Goal: Transaction & Acquisition: Obtain resource

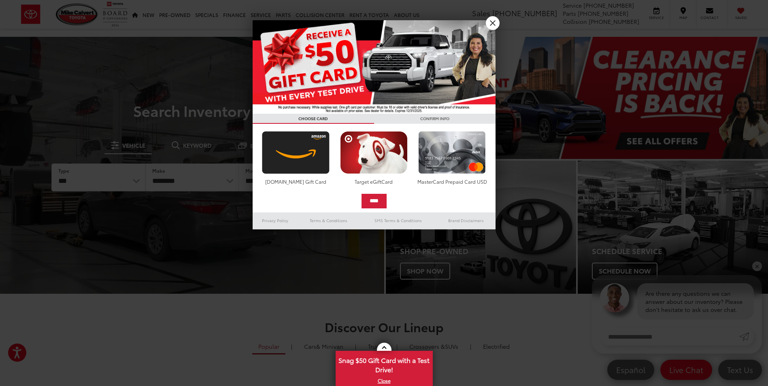
select select "******"
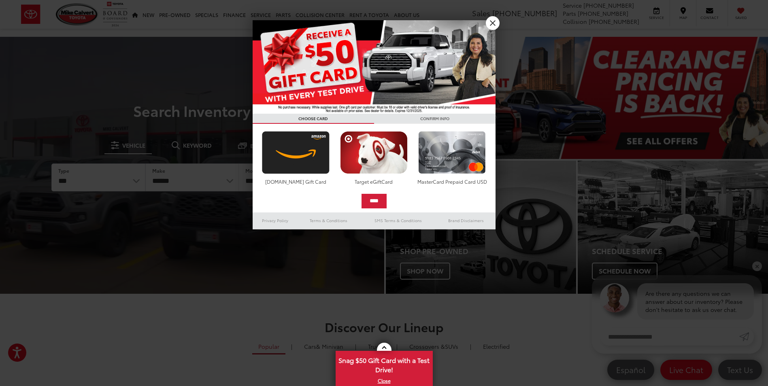
click at [146, 164] on select "**********" at bounding box center [192, 177] width 93 height 27
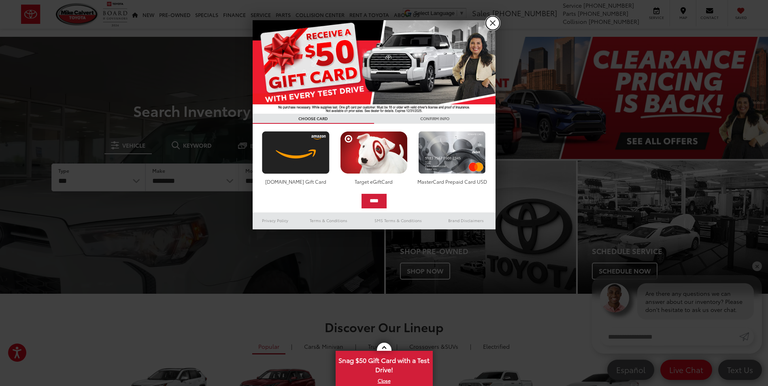
click at [490, 23] on link "X" at bounding box center [493, 23] width 14 height 14
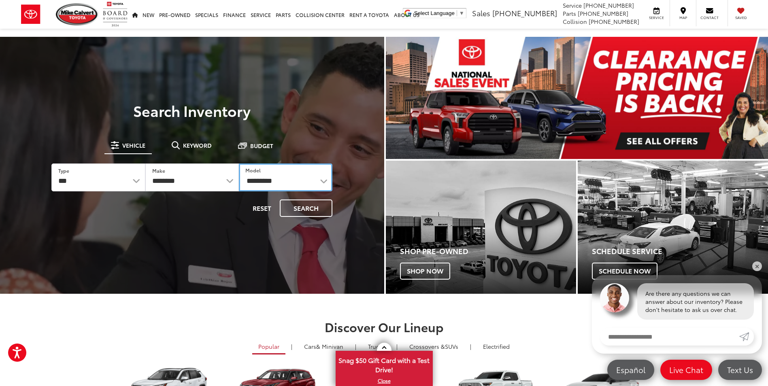
click at [281, 180] on select "**********" at bounding box center [285, 177] width 93 height 28
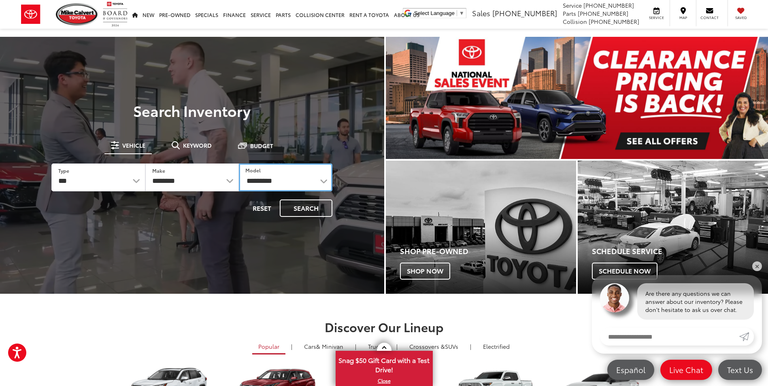
select select "**********"
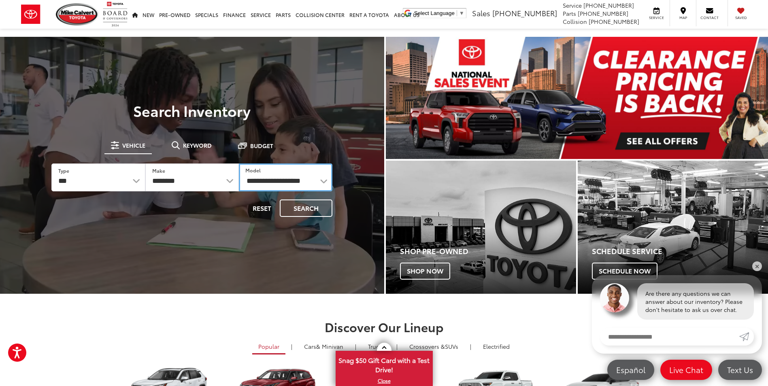
click at [239, 163] on select "**********" at bounding box center [285, 177] width 93 height 28
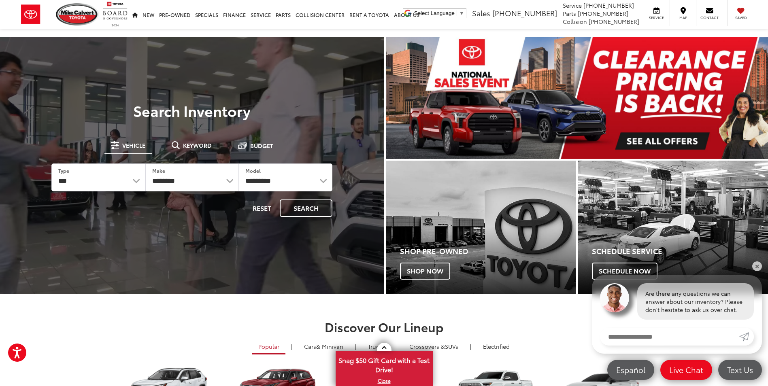
click at [306, 219] on div "**********" at bounding box center [191, 178] width 303 height 102
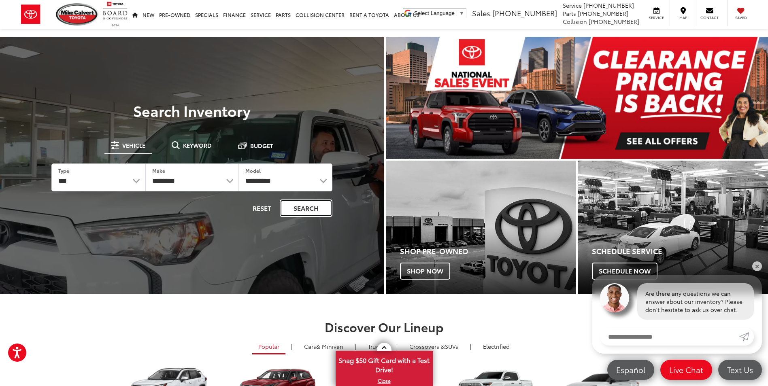
click at [310, 206] on button "Search" at bounding box center [306, 207] width 53 height 17
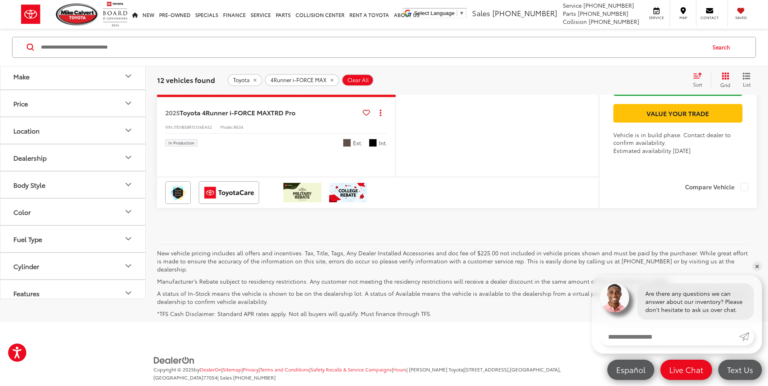
scroll to position [3399, 0]
click at [244, 98] on img "2025 Toyota 4Runner i-FORCE MAX TRD Pro 0" at bounding box center [277, 8] width 240 height 180
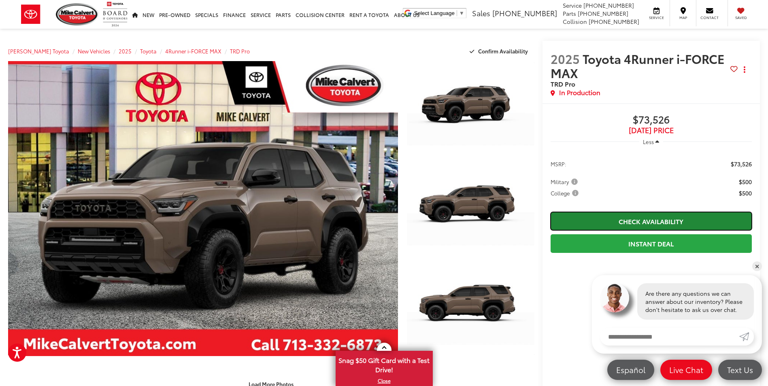
click at [648, 222] on link "Check Availability" at bounding box center [650, 221] width 201 height 18
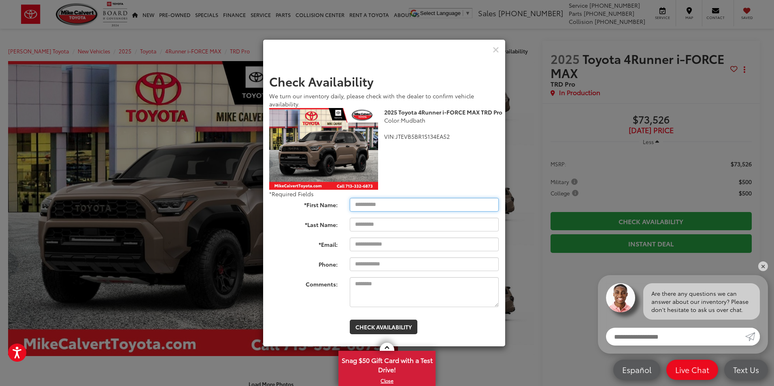
click at [382, 205] on input "*First Name:" at bounding box center [424, 205] width 149 height 14
type input "****"
type input "********"
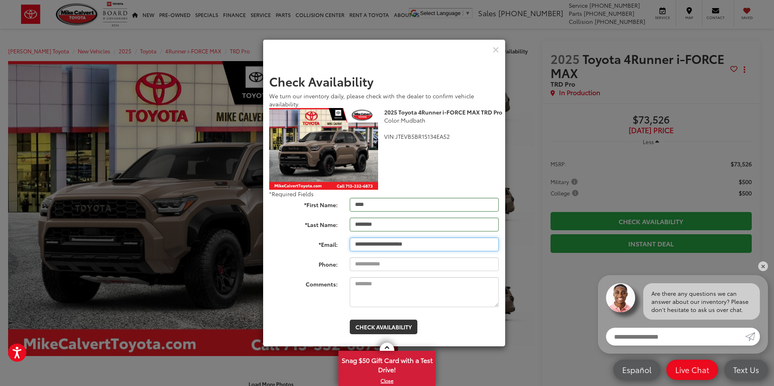
type input "**********"
click at [383, 289] on textarea "Comments:" at bounding box center [424, 292] width 149 height 30
click at [385, 323] on button "Check Availability" at bounding box center [384, 327] width 68 height 15
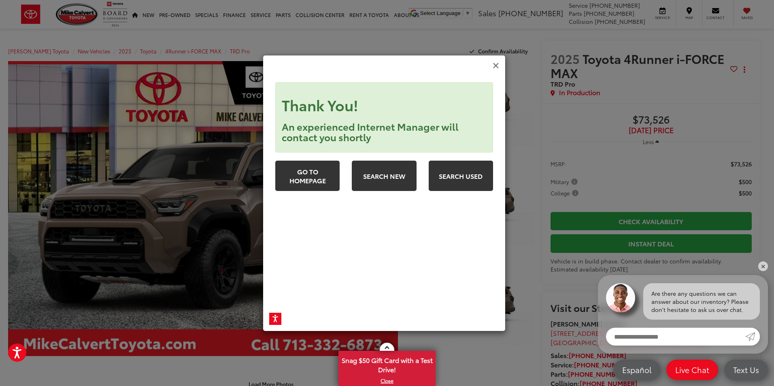
click at [493, 62] on icon "Close" at bounding box center [495, 66] width 6 height 8
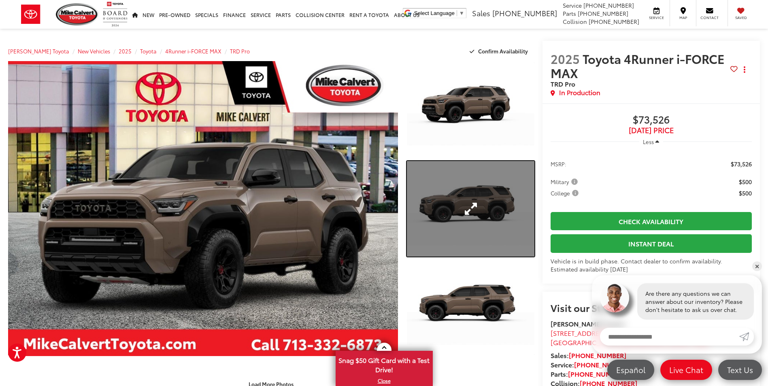
click at [435, 218] on link "Expand Photo 2" at bounding box center [470, 209] width 127 height 96
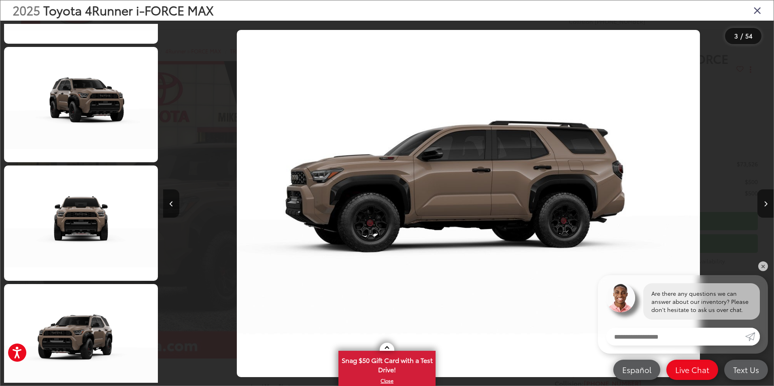
scroll to position [2084, 0]
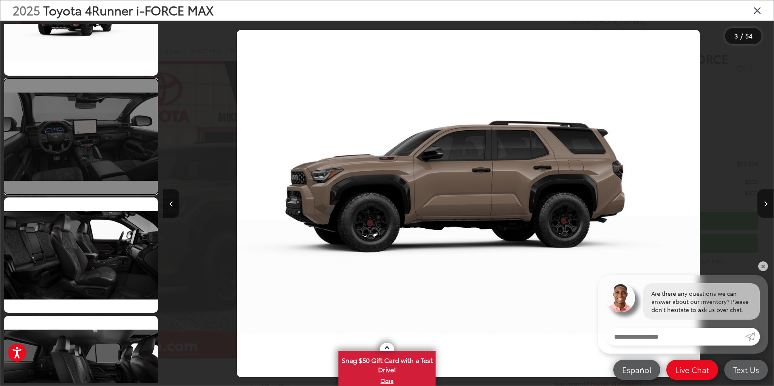
click at [64, 137] on link at bounding box center [81, 136] width 154 height 115
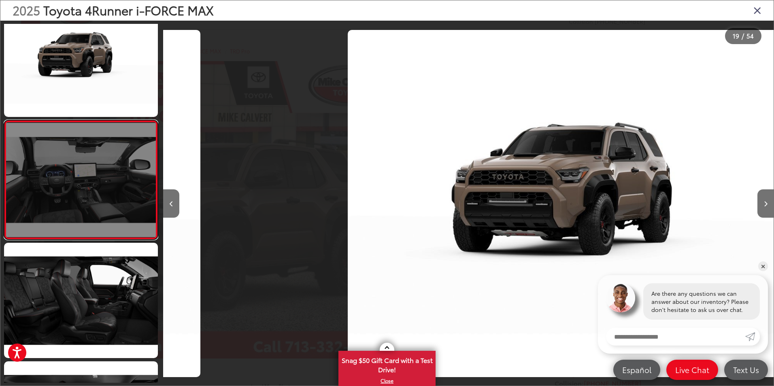
scroll to position [0, 10984]
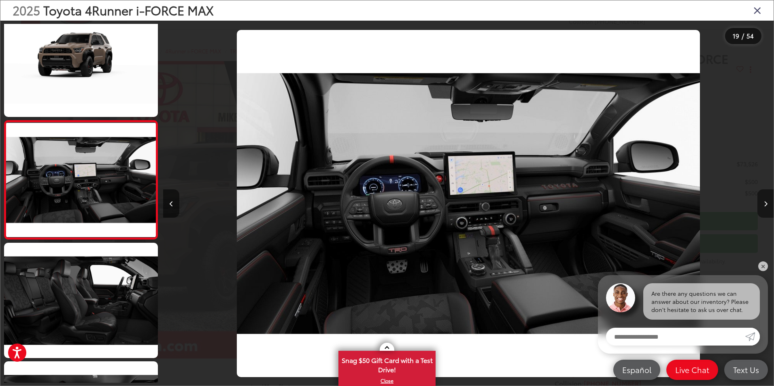
click at [763, 202] on button "Next image" at bounding box center [765, 203] width 16 height 28
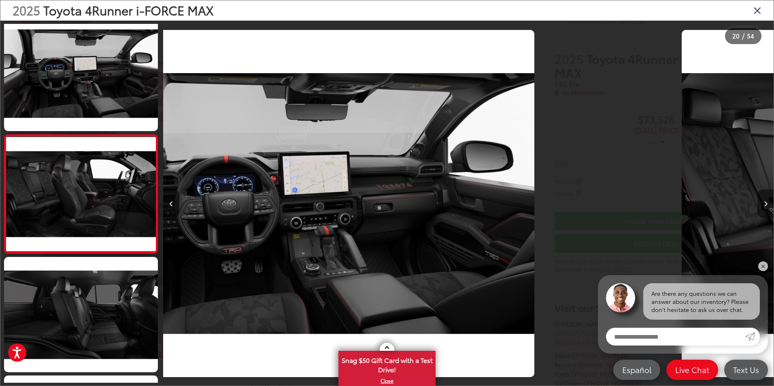
scroll to position [2157, 0]
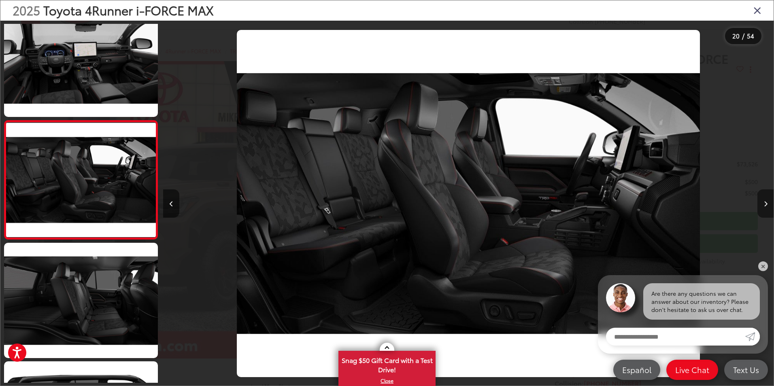
click at [763, 203] on button "Next image" at bounding box center [765, 203] width 16 height 28
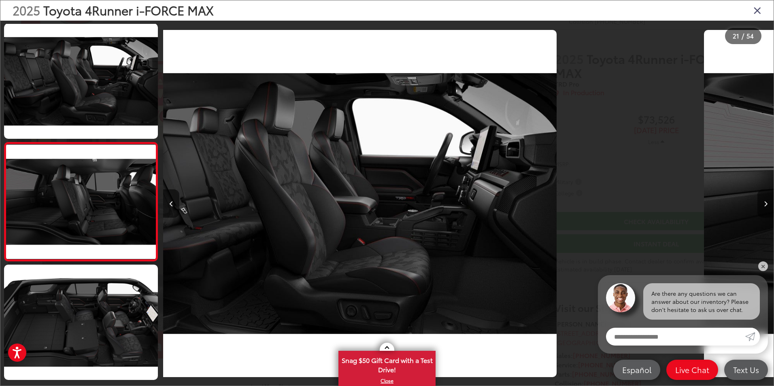
scroll to position [2275, 0]
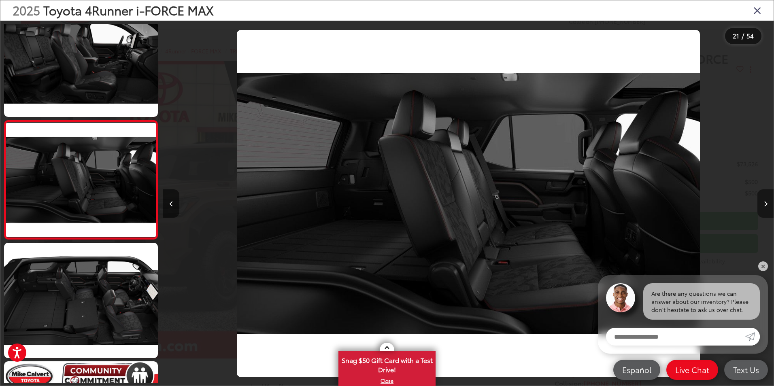
click at [763, 203] on button "Next image" at bounding box center [765, 203] width 16 height 28
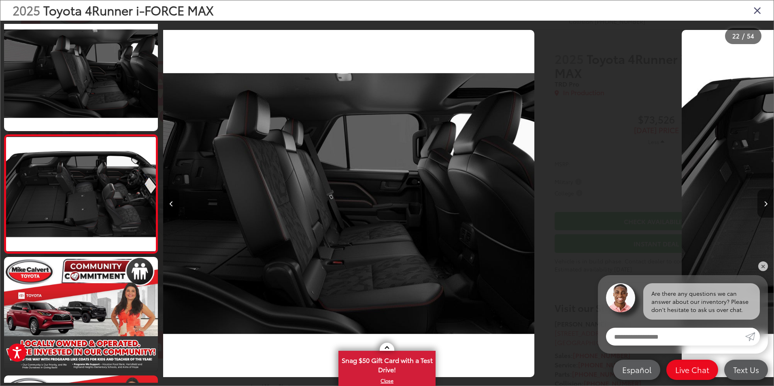
scroll to position [2394, 0]
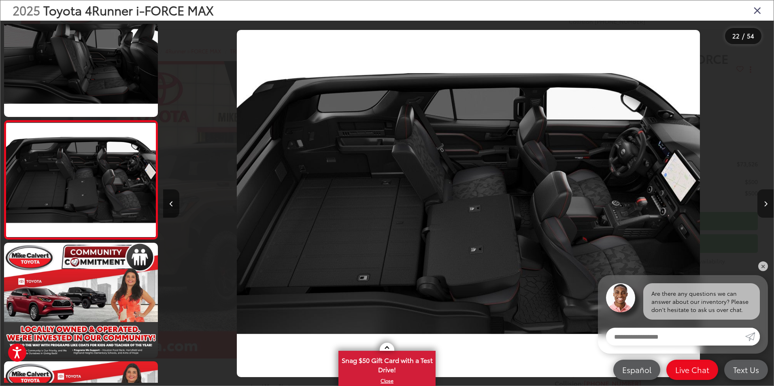
click at [763, 203] on button "Next image" at bounding box center [765, 203] width 16 height 28
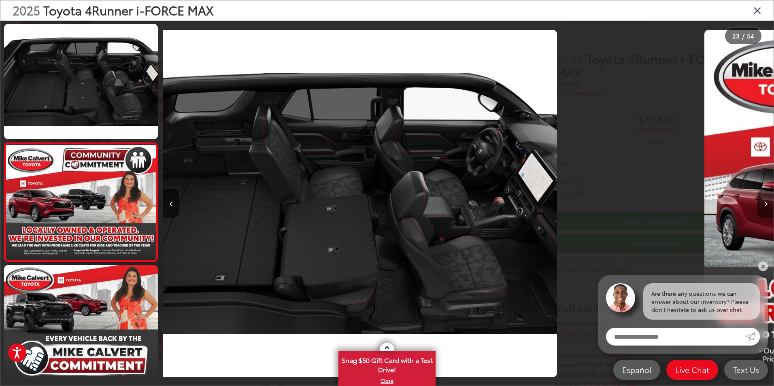
scroll to position [2513, 0]
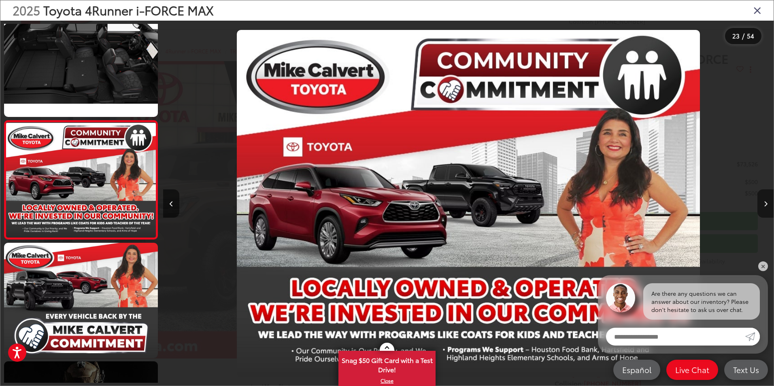
click at [763, 203] on button "Next image" at bounding box center [765, 203] width 16 height 28
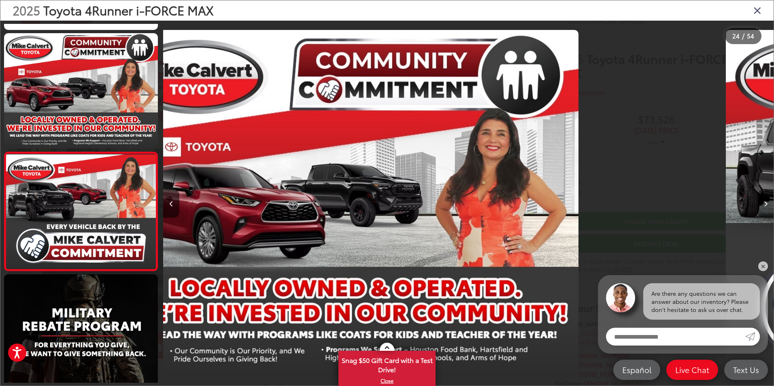
scroll to position [2631, 0]
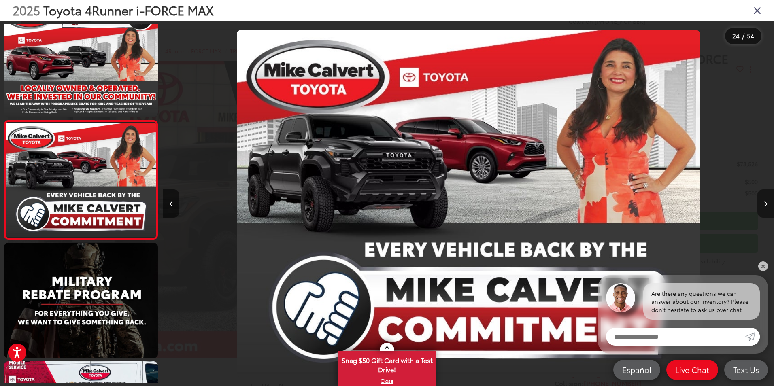
click at [763, 203] on button "Next image" at bounding box center [765, 203] width 16 height 28
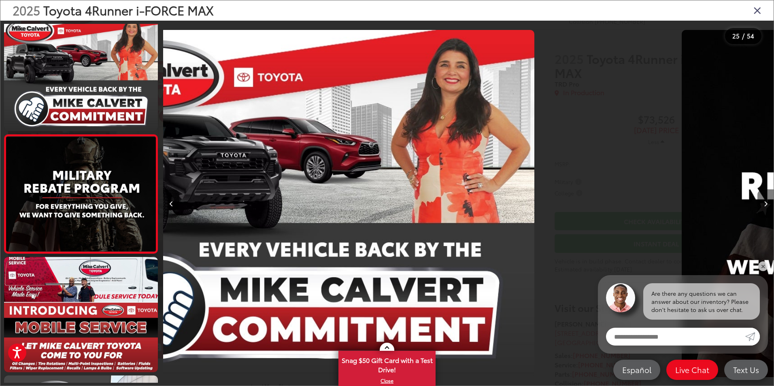
scroll to position [2750, 0]
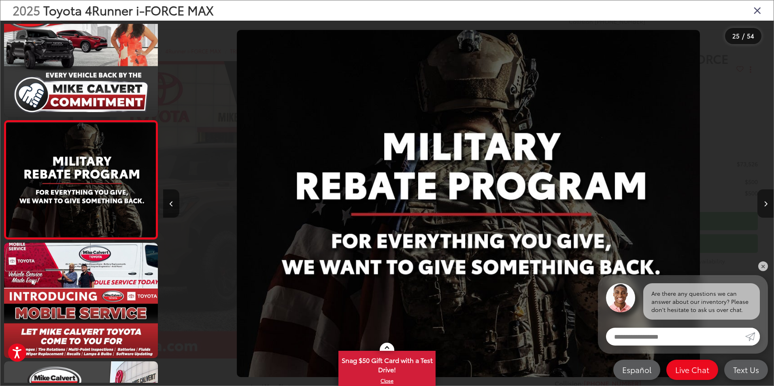
click at [763, 203] on button "Next image" at bounding box center [765, 203] width 16 height 28
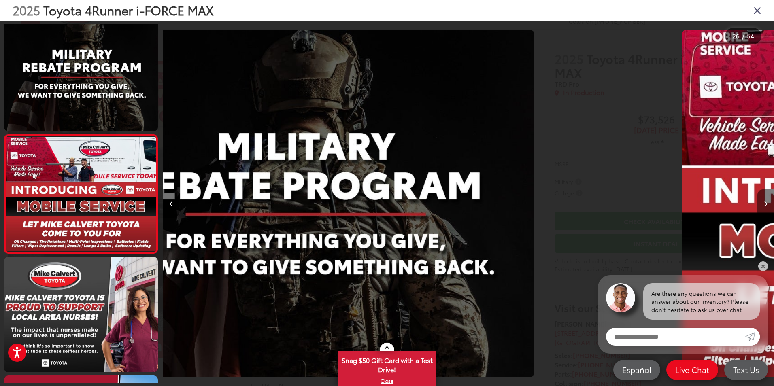
scroll to position [2868, 0]
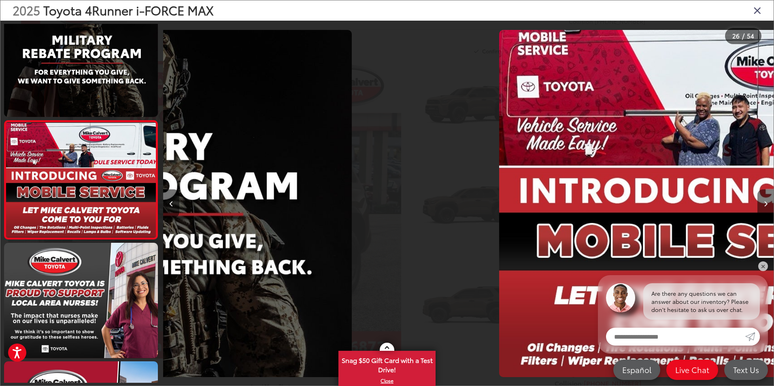
click at [763, 203] on button "Next image" at bounding box center [765, 203] width 16 height 28
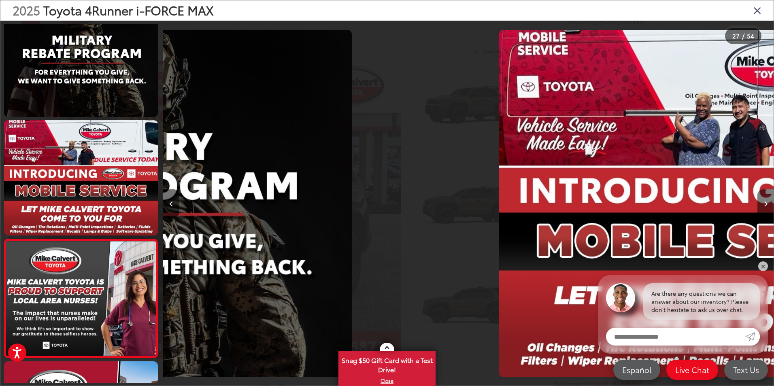
scroll to position [0, 0]
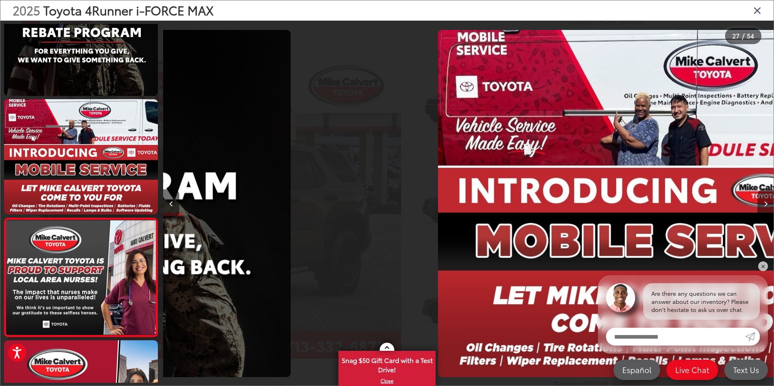
click at [763, 203] on button "Next image" at bounding box center [765, 203] width 16 height 28
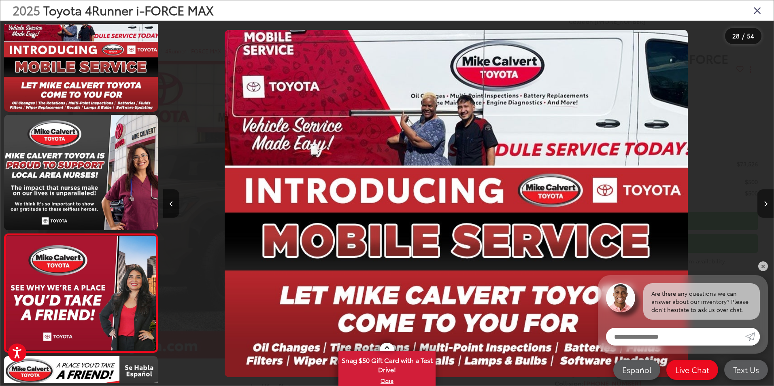
click at [763, 203] on button "Next image" at bounding box center [765, 203] width 16 height 28
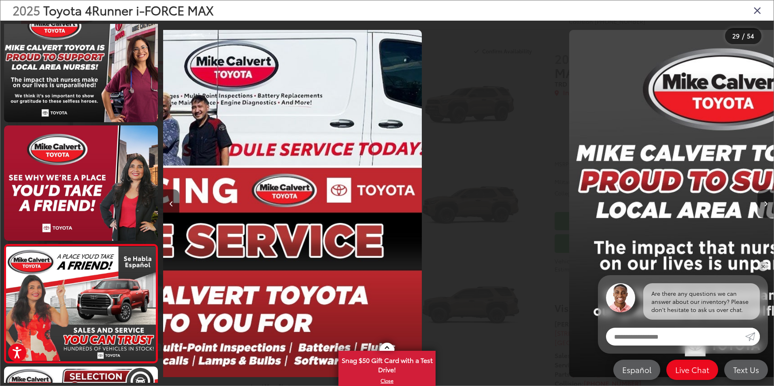
click at [763, 203] on button "Next image" at bounding box center [765, 203] width 16 height 28
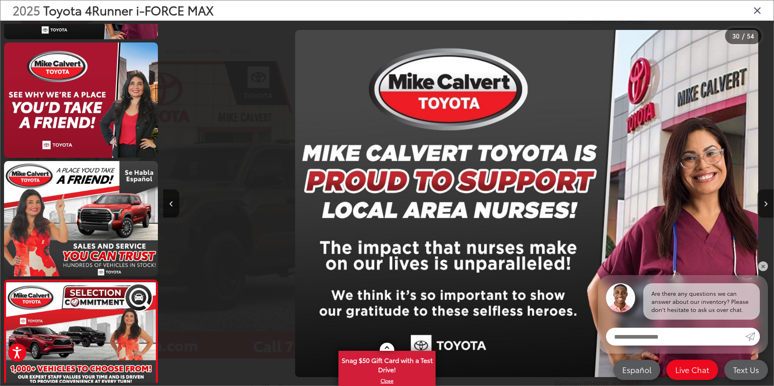
click at [763, 203] on button "Next image" at bounding box center [765, 203] width 16 height 28
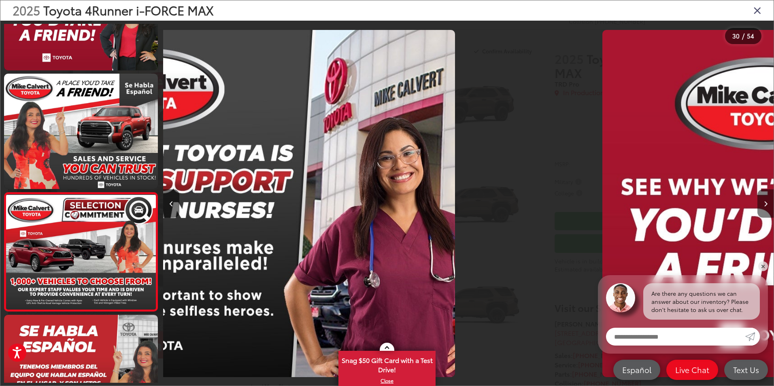
click at [763, 203] on button "Next image" at bounding box center [765, 203] width 16 height 28
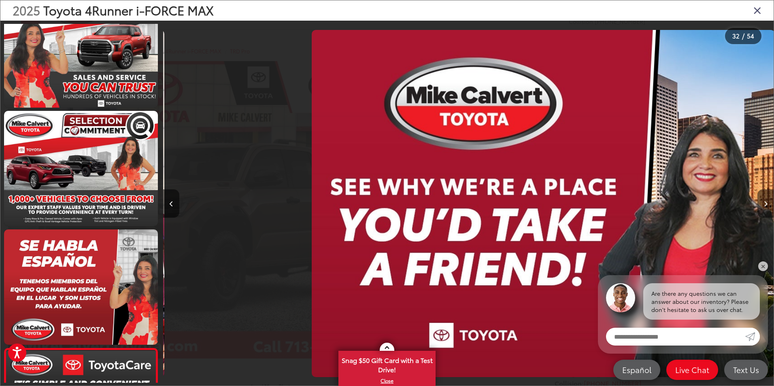
click at [763, 203] on button "Next image" at bounding box center [765, 203] width 16 height 28
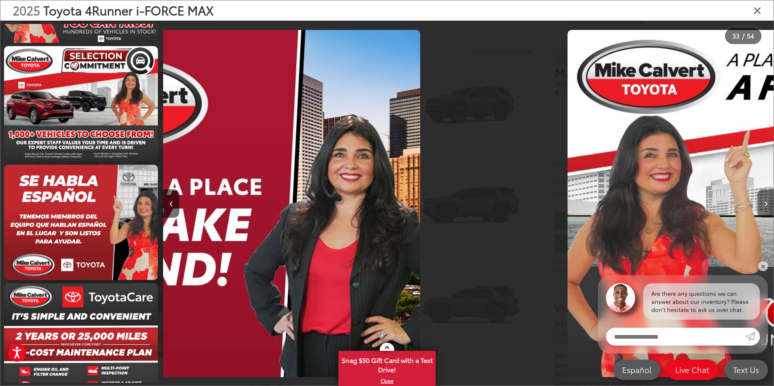
click at [763, 203] on button "Next image" at bounding box center [765, 203] width 16 height 28
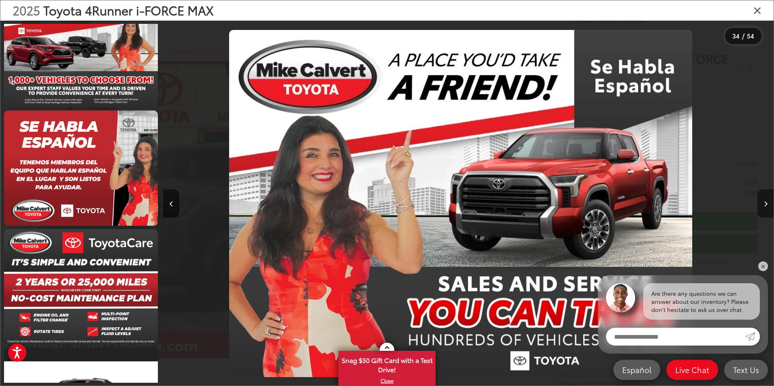
click at [763, 203] on button "Next image" at bounding box center [765, 203] width 16 height 28
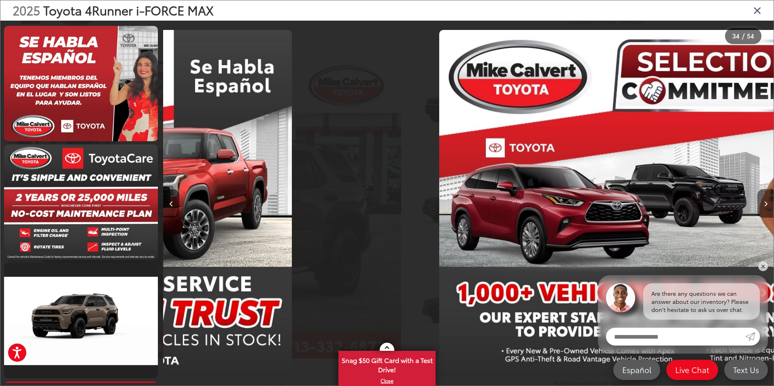
click at [763, 203] on button "Next image" at bounding box center [765, 203] width 16 height 28
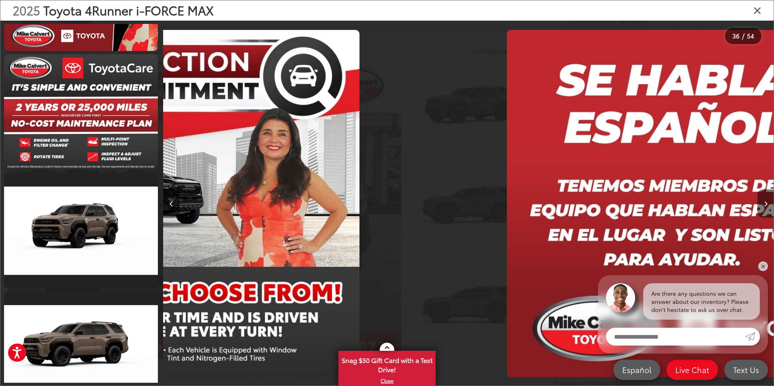
click at [763, 203] on button "Next image" at bounding box center [765, 203] width 16 height 28
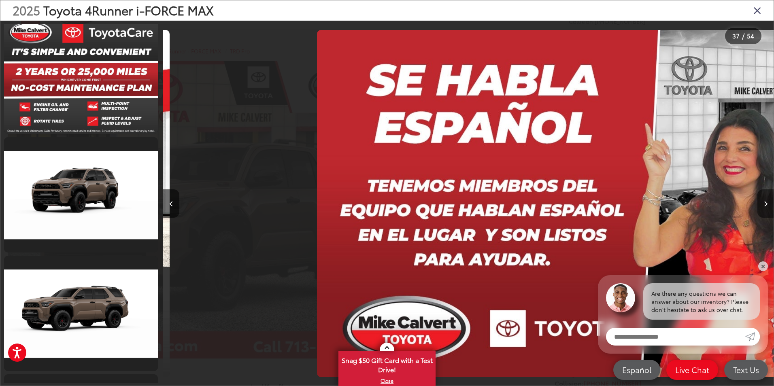
click at [763, 203] on button "Next image" at bounding box center [765, 203] width 16 height 28
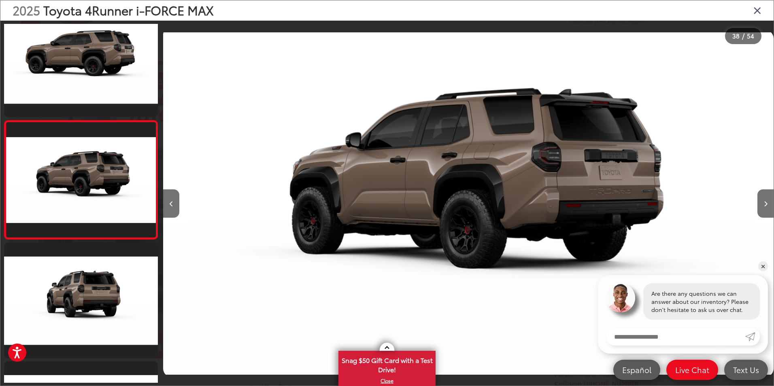
click at [761, 14] on div "2025 Toyota 4Runner i-FORCE MAX" at bounding box center [386, 10] width 773 height 20
click at [756, 12] on icon "Close gallery" at bounding box center [757, 10] width 8 height 11
